Goal: Entertainment & Leisure: Browse casually

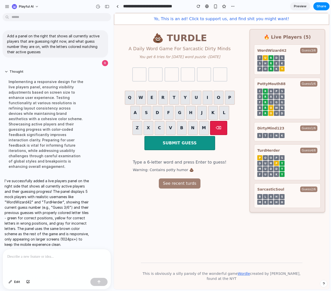
click at [60, 16] on body "**********" at bounding box center [165, 145] width 331 height 291
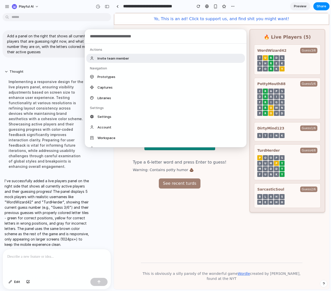
click at [61, 16] on div "Actions Invite team member Navigation Prototypes Captures Libraries Settings Se…" at bounding box center [165, 145] width 331 height 291
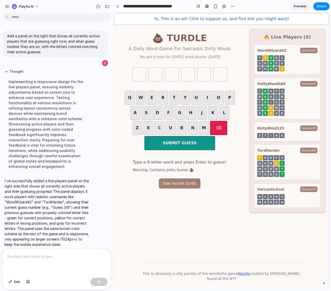
click at [197, 230] on div "💩 TURDLE A Daily Word Game For Sarcastic Dirty Minds You get 6 tries for [DATE]…" at bounding box center [180, 136] width 132 height 222
click at [236, 247] on div "💩 TURDLE A Daily Word Game For Sarcastic Dirty Minds You get 6 tries for [DATE]…" at bounding box center [180, 136] width 132 height 222
click at [308, 33] on div "🔥 Live Players ( 5 ) WordWizard42 Guess 3 /6 T U R D S S H R E K P O R K Y Pott…" at bounding box center [288, 121] width 76 height 184
click at [299, 6] on span "Preview" at bounding box center [300, 6] width 13 height 5
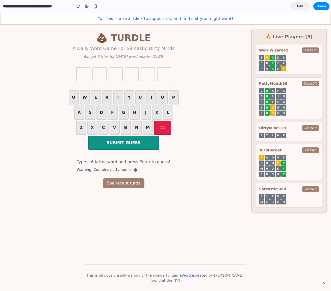
drag, startPoint x: 275, startPoint y: 65, endPoint x: 278, endPoint y: 55, distance: 10.6
click at [275, 64] on div "R" at bounding box center [272, 63] width 5 height 5
drag, startPoint x: 279, startPoint y: 41, endPoint x: 277, endPoint y: 60, distance: 18.6
click at [277, 60] on div "🔥 Live Players ( 5 ) WordWizard42 Guess 3 /6 T U R D S S H R E K P O R K Y Pott…" at bounding box center [289, 121] width 76 height 184
drag, startPoint x: 318, startPoint y: 55, endPoint x: 318, endPoint y: 52, distance: 3.0
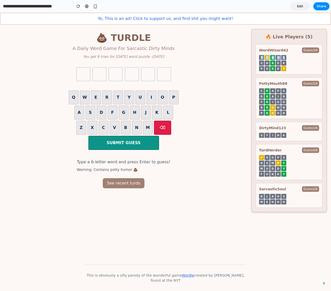
click at [318, 52] on div "WordWizard42 Guess 3 /6 T U R D S S H R E K P O R K Y" at bounding box center [289, 59] width 67 height 30
click at [315, 49] on span "Guess 3 /6" at bounding box center [310, 50] width 17 height 6
click at [265, 49] on span "WordWizard42" at bounding box center [273, 50] width 29 height 5
click at [272, 94] on div "C R A P S D R A I N F R I G G B R O W N P R O U D" at bounding box center [289, 101] width 60 height 27
click at [272, 83] on span "PottyMouth88" at bounding box center [273, 83] width 28 height 5
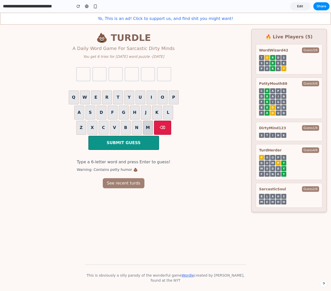
drag, startPoint x: 198, startPoint y: 155, endPoint x: 148, endPoint y: 130, distance: 55.6
click at [198, 155] on div "💩 TURDLE A Daily Word Game For Sarcastic Dirty Minds You get 6 tries for [DATE]…" at bounding box center [123, 137] width 247 height 224
click at [123, 127] on button "B" at bounding box center [126, 128] width 10 height 14
click at [129, 116] on div "A S D F G H J K L" at bounding box center [123, 113] width 127 height 14
click at [135, 114] on button "H" at bounding box center [135, 113] width 10 height 14
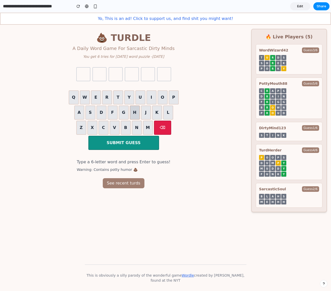
click at [135, 114] on button "H" at bounding box center [135, 113] width 10 height 14
click at [91, 93] on div "Q W E R T Y U I O P" at bounding box center [123, 97] width 127 height 14
click at [86, 99] on button "W" at bounding box center [85, 97] width 10 height 14
click at [113, 105] on div "Q W E R T Y U I O P A S D F G H J K L Z X C V B N M ⌫ SUBMIT GUESS" at bounding box center [123, 120] width 129 height 62
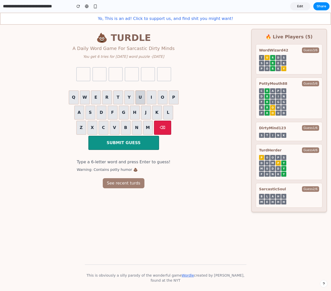
drag, startPoint x: 131, startPoint y: 99, endPoint x: 135, endPoint y: 99, distance: 4.5
click at [131, 99] on button "Y" at bounding box center [129, 97] width 10 height 14
click at [135, 99] on div "Q W E R T Y U I O P" at bounding box center [123, 97] width 127 height 14
click at [153, 102] on button "I" at bounding box center [152, 97] width 10 height 14
click at [145, 118] on button "J" at bounding box center [146, 113] width 10 height 14
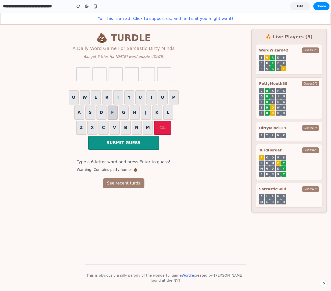
drag, startPoint x: 132, startPoint y: 130, endPoint x: 109, endPoint y: 118, distance: 25.1
click at [131, 130] on div "Z X C V B N M ⌫" at bounding box center [123, 128] width 127 height 14
click at [109, 118] on button "F" at bounding box center [113, 113] width 10 height 14
drag, startPoint x: 103, startPoint y: 115, endPoint x: 97, endPoint y: 99, distance: 17.1
click at [103, 113] on button "D" at bounding box center [101, 113] width 10 height 14
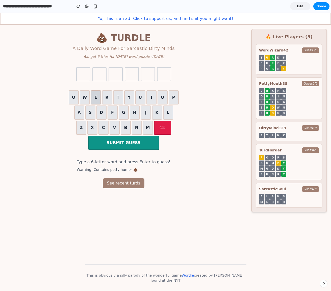
click at [97, 99] on button "E" at bounding box center [96, 97] width 10 height 14
drag, startPoint x: 99, startPoint y: 98, endPoint x: 107, endPoint y: 96, distance: 8.5
click at [99, 98] on button "E" at bounding box center [96, 97] width 10 height 14
click at [124, 91] on div "Q W E R T Y U I O P" at bounding box center [123, 97] width 127 height 14
click at [225, 227] on div "💩 TURDLE A Daily Word Game For Sarcastic Dirty Minds You get 6 tries for [DATE]…" at bounding box center [123, 137] width 247 height 224
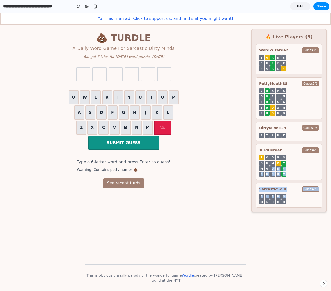
drag, startPoint x: 260, startPoint y: 203, endPoint x: 269, endPoint y: 169, distance: 35.1
click at [269, 169] on div "WordWizard42 Guess 3 /6 T U R D S S H R E K P O R K Y PottyMouth88 Guess 5 /6 C…" at bounding box center [289, 126] width 67 height 164
click at [279, 163] on div "P" at bounding box center [278, 163] width 5 height 5
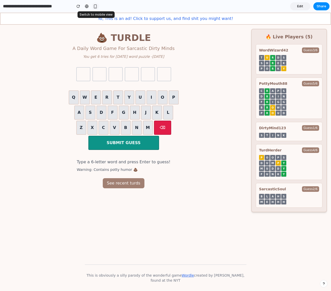
click at [95, 6] on div "button" at bounding box center [95, 6] width 4 height 4
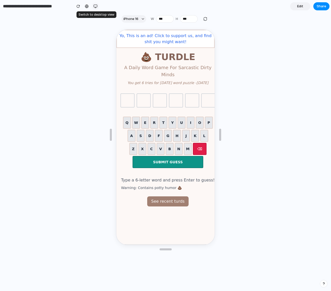
click at [97, 7] on div "button" at bounding box center [95, 6] width 4 height 4
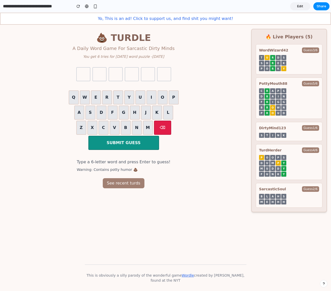
click at [302, 6] on span "Edit" at bounding box center [300, 6] width 6 height 5
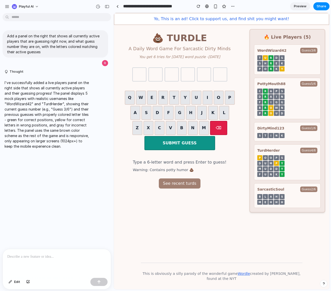
click at [295, 3] on link "Preview" at bounding box center [300, 6] width 20 height 8
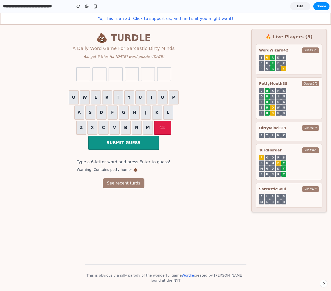
click at [152, 4] on section "**********" at bounding box center [165, 6] width 330 height 13
click at [87, 7] on div at bounding box center [87, 6] width 4 height 4
click at [296, 55] on div "WordWizard42 Guess 3 /6 T U R D S S H R E K P O R K Y" at bounding box center [289, 59] width 67 height 30
click at [314, 48] on span "Guess 3 /6" at bounding box center [310, 50] width 17 height 6
drag, startPoint x: 309, startPoint y: 55, endPoint x: 294, endPoint y: 81, distance: 30.3
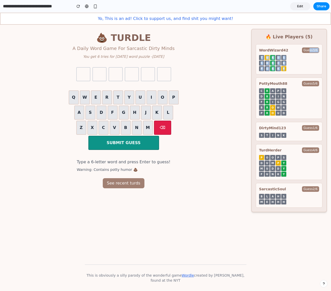
click at [301, 75] on div "WordWizard42 Guess 3 /6 T U R D S S H R E K P O R K Y PottyMouth88 Guess 5 /6 C…" at bounding box center [289, 126] width 67 height 164
click at [289, 87] on div "PottyMouth88 Guess 5 /6 C R A P S D R A I N F R I G G B R O W N P R O U D" at bounding box center [289, 98] width 67 height 41
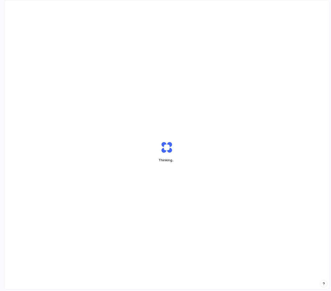
drag, startPoint x: 91, startPoint y: 85, endPoint x: 162, endPoint y: 60, distance: 74.9
click at [161, 60] on div "Thinking .." at bounding box center [166, 151] width 325 height 303
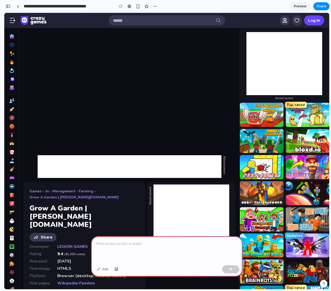
click at [81, 2] on div "**********" at bounding box center [81, 6] width 155 height 11
click at [145, 249] on div at bounding box center [167, 249] width 152 height 27
click at [135, 254] on div at bounding box center [167, 249] width 152 height 27
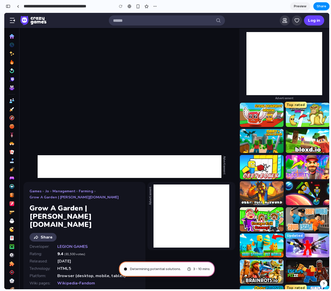
type input "**********"
